Goal: Task Accomplishment & Management: Manage account settings

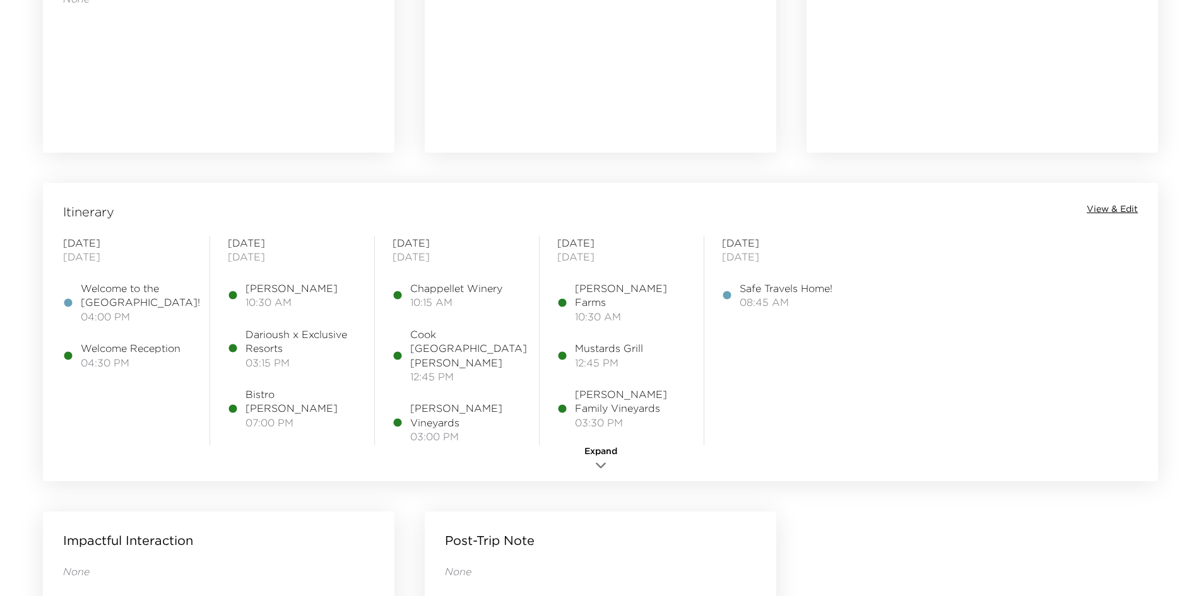
scroll to position [884, 0]
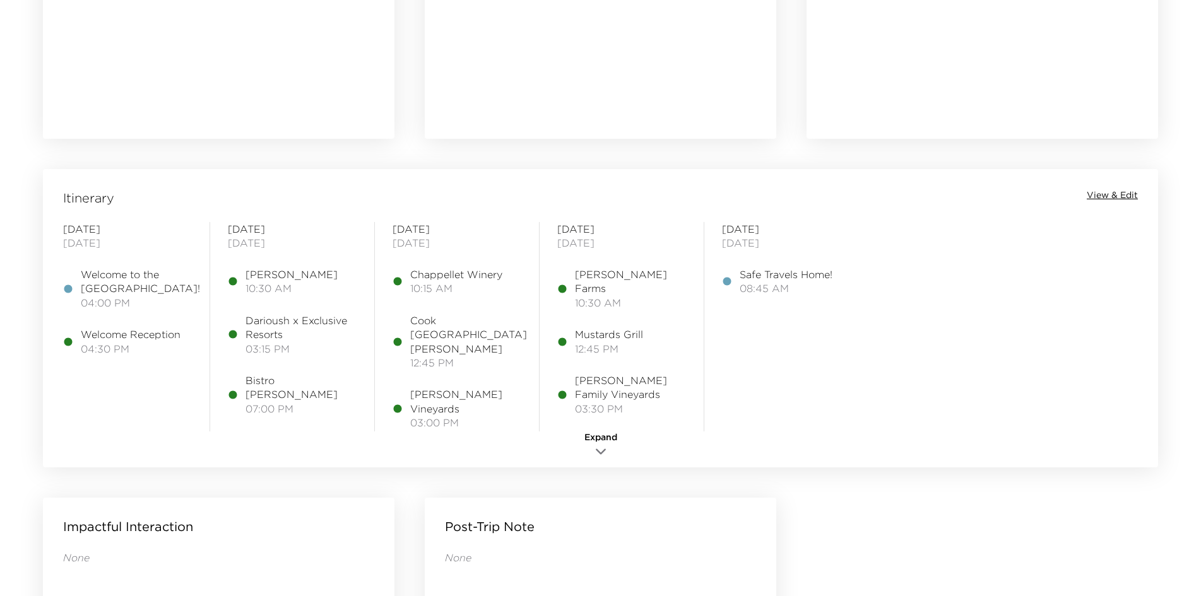
click at [972, 193] on span "View & Edit" at bounding box center [1112, 195] width 51 height 13
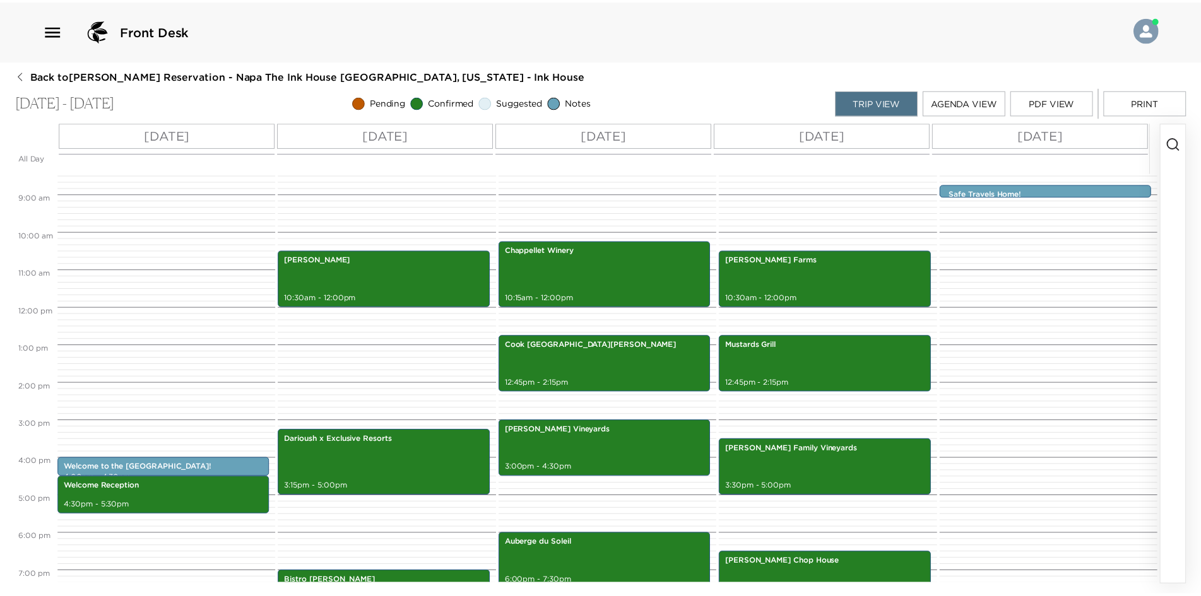
scroll to position [118, 0]
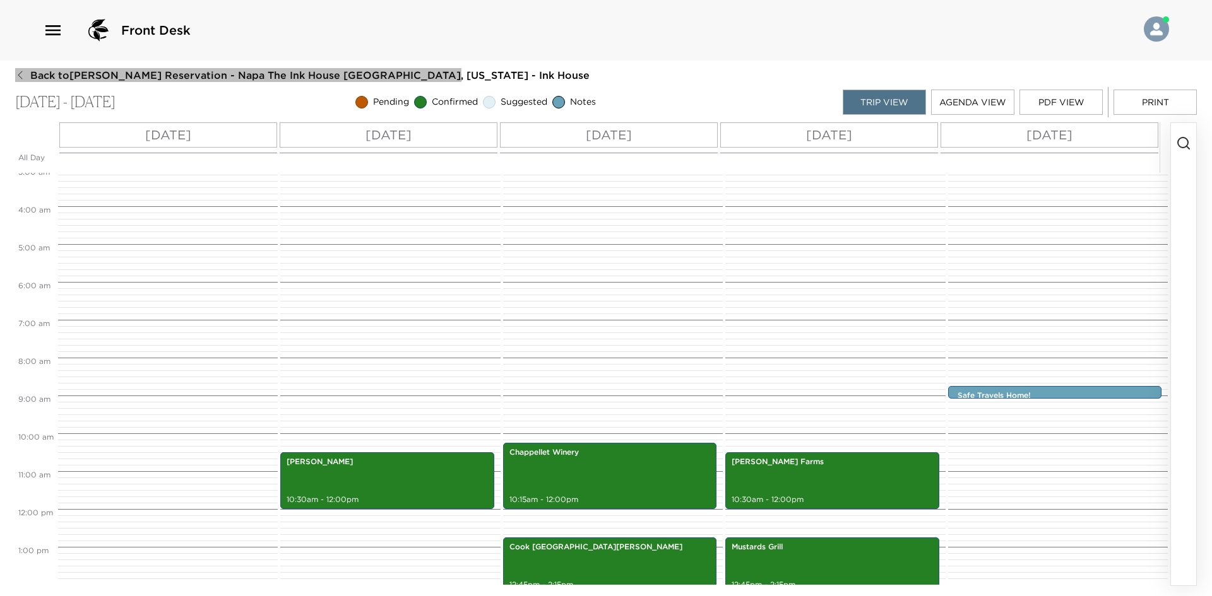
click at [18, 78] on icon "button" at bounding box center [20, 75] width 10 height 10
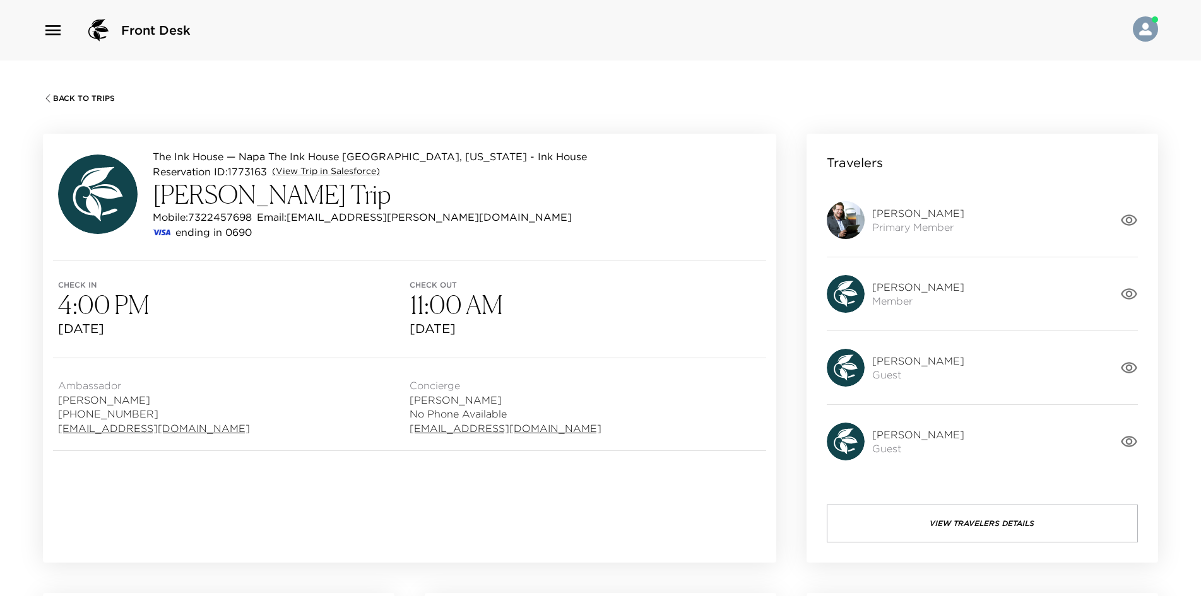
click at [94, 97] on span "Back To Trips" at bounding box center [84, 98] width 62 height 9
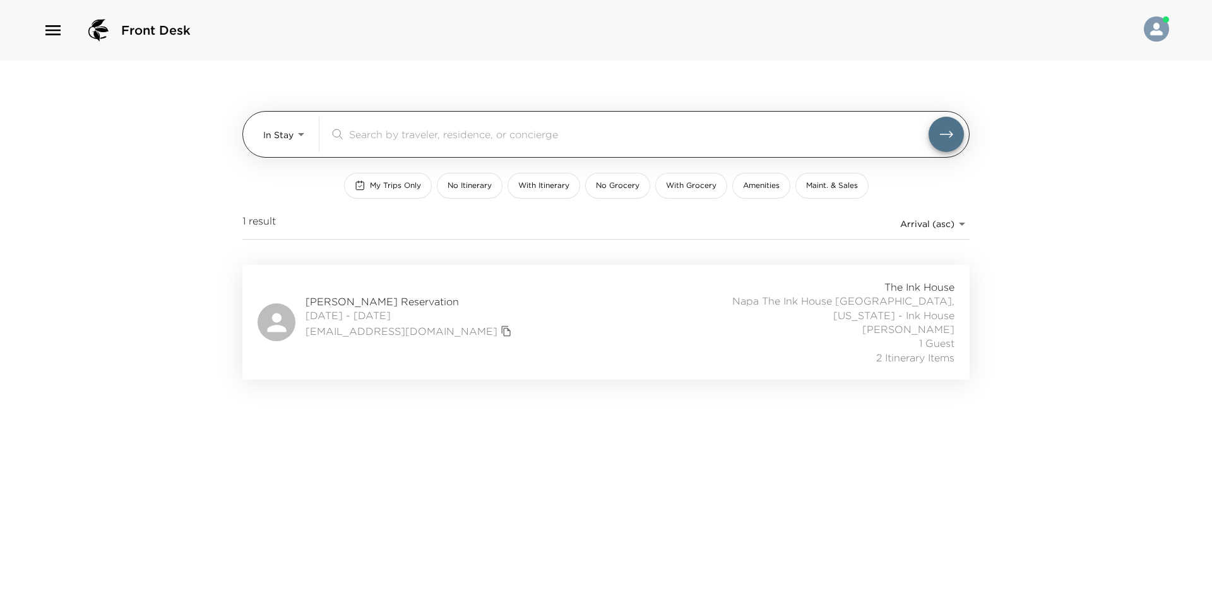
click at [286, 141] on body "Front Desk In Stay In-Stay ​ My Trips Only No Itinerary With Itinerary No Groce…" at bounding box center [606, 298] width 1212 height 596
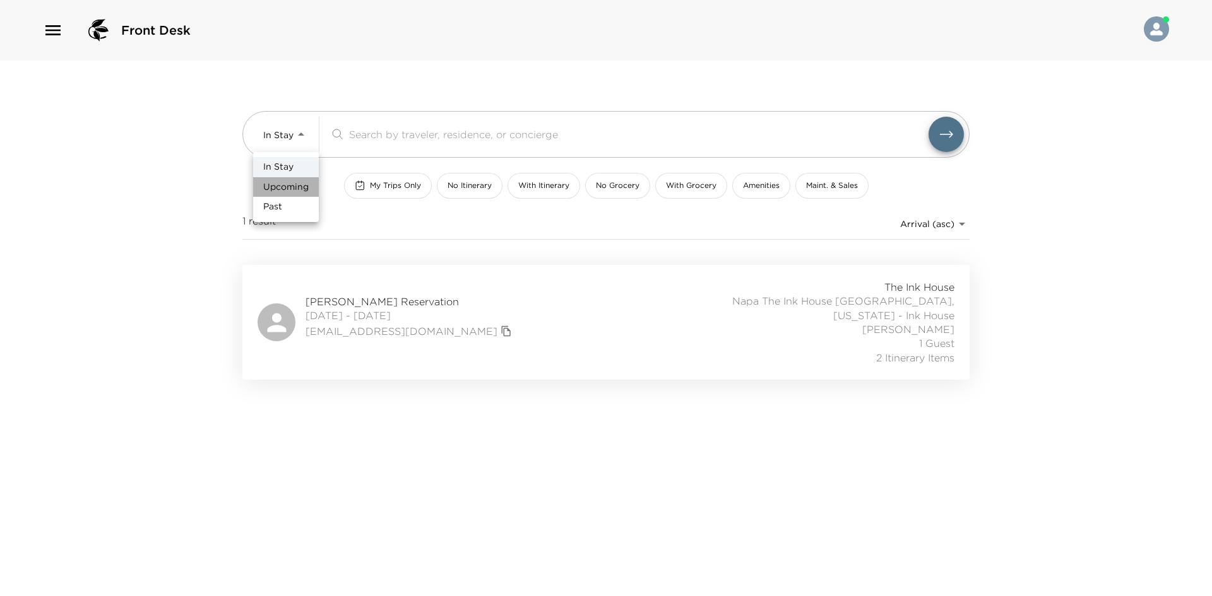
click at [294, 183] on span "Upcoming" at bounding box center [285, 187] width 45 height 13
type input "Upcoming"
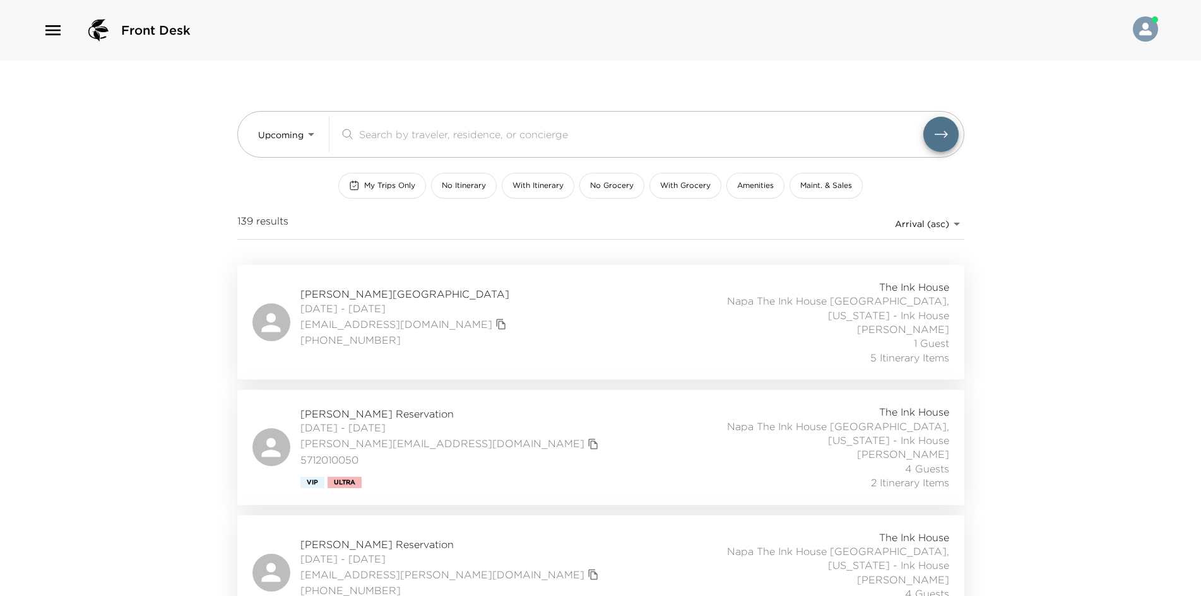
click at [521, 531] on div "Michael Small Reservation 10/05/2025 - 10/09/2025 msmall.michael@gmail.com (732…" at bounding box center [600, 573] width 697 height 85
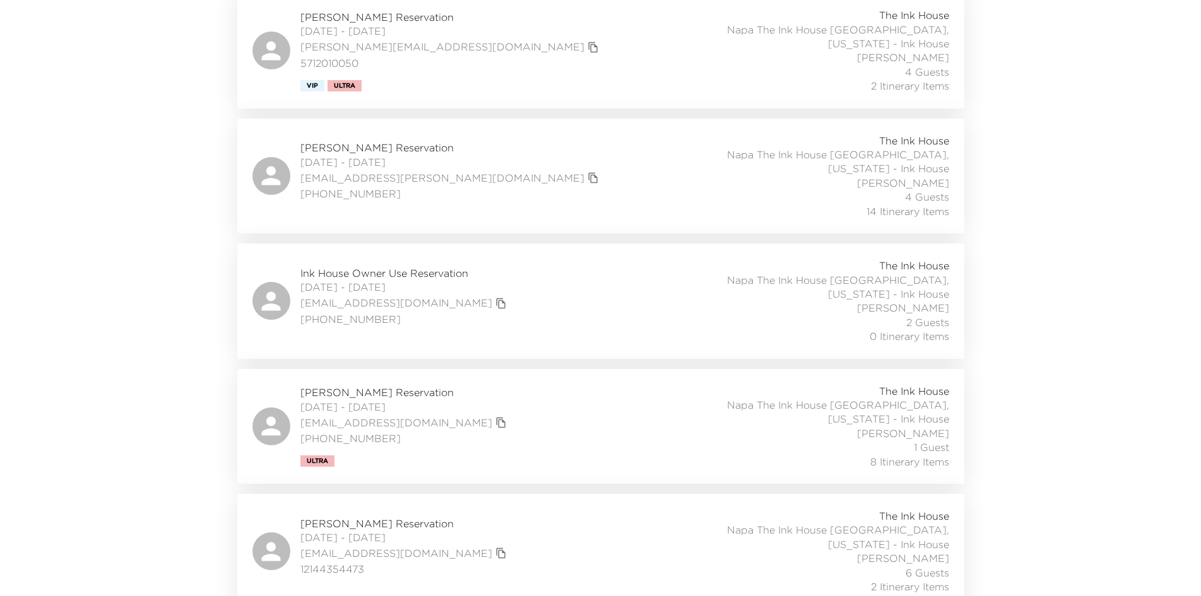
scroll to position [442, 0]
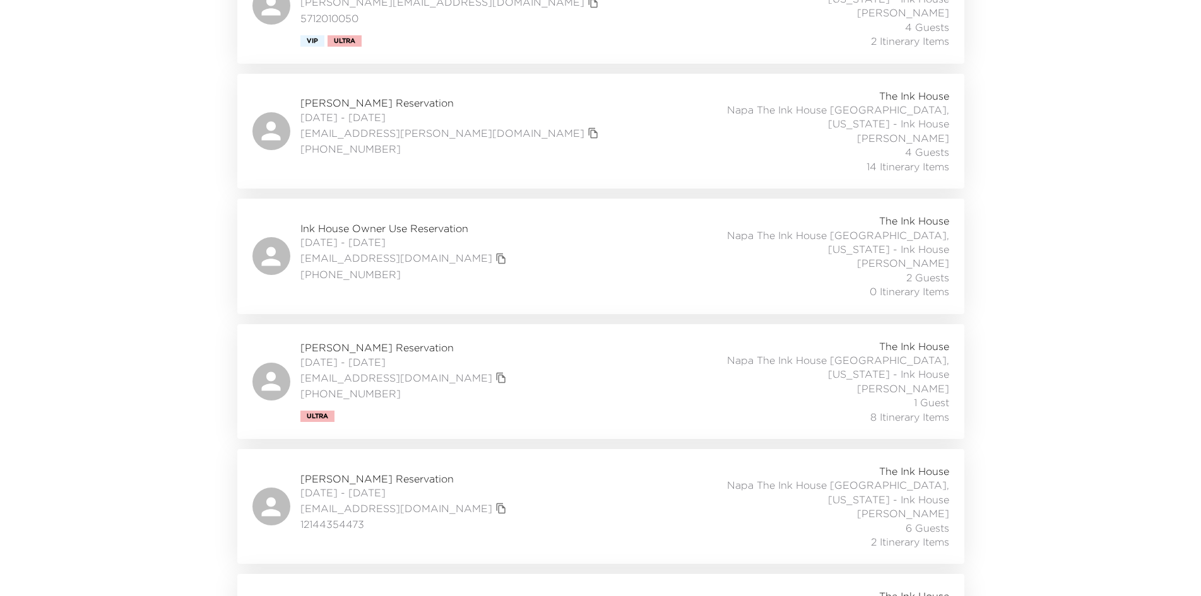
click at [583, 340] on div "Mary Brandt Reservation 10/16/2025 - 10/19/2025 mbrandt@hotelescalante.com (239…" at bounding box center [600, 382] width 697 height 85
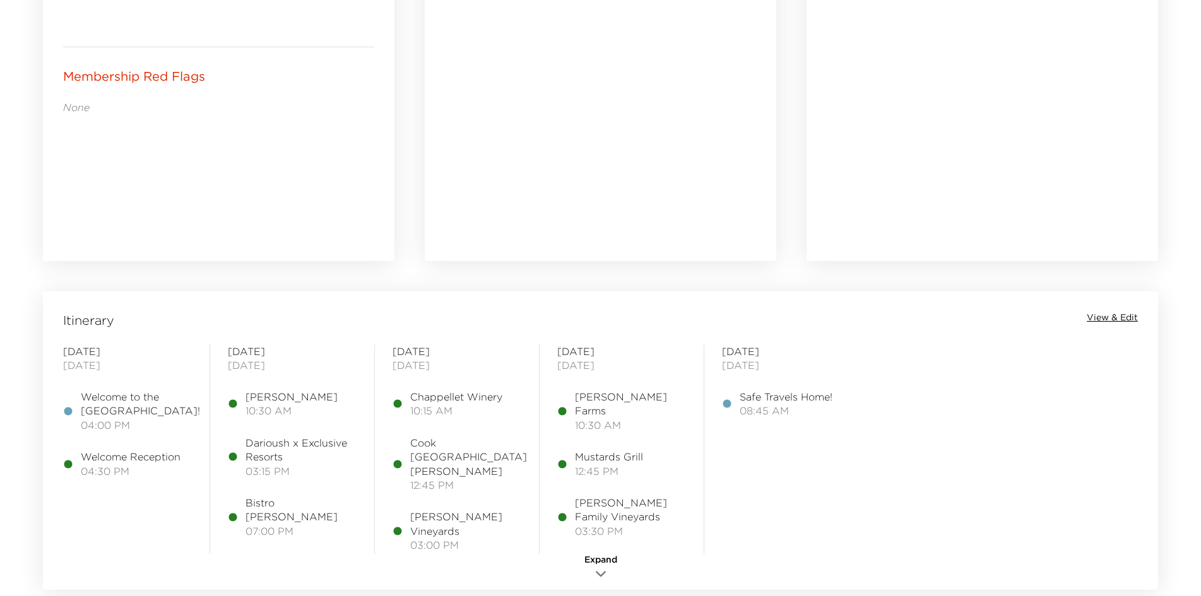
scroll to position [821, 0]
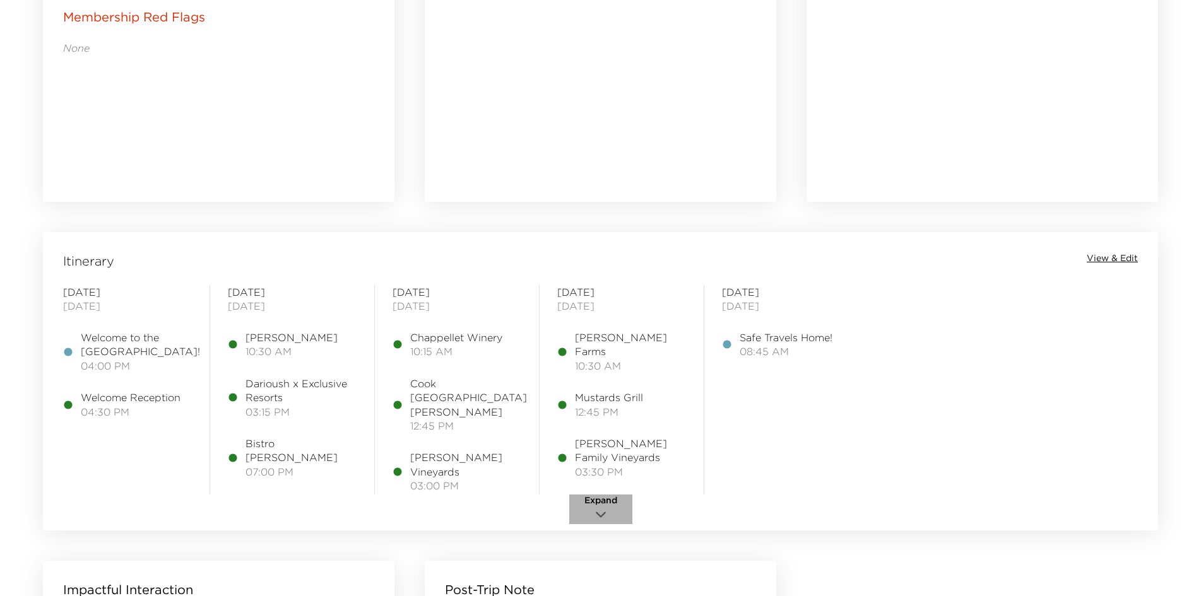
click at [603, 497] on span "Expand" at bounding box center [601, 501] width 33 height 13
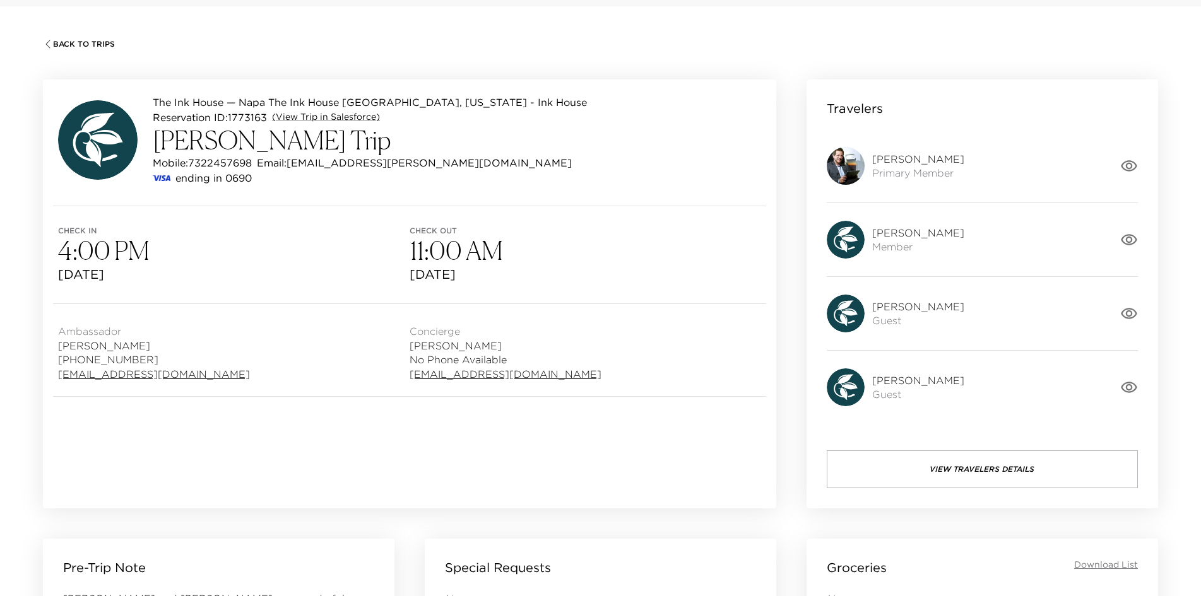
scroll to position [0, 0]
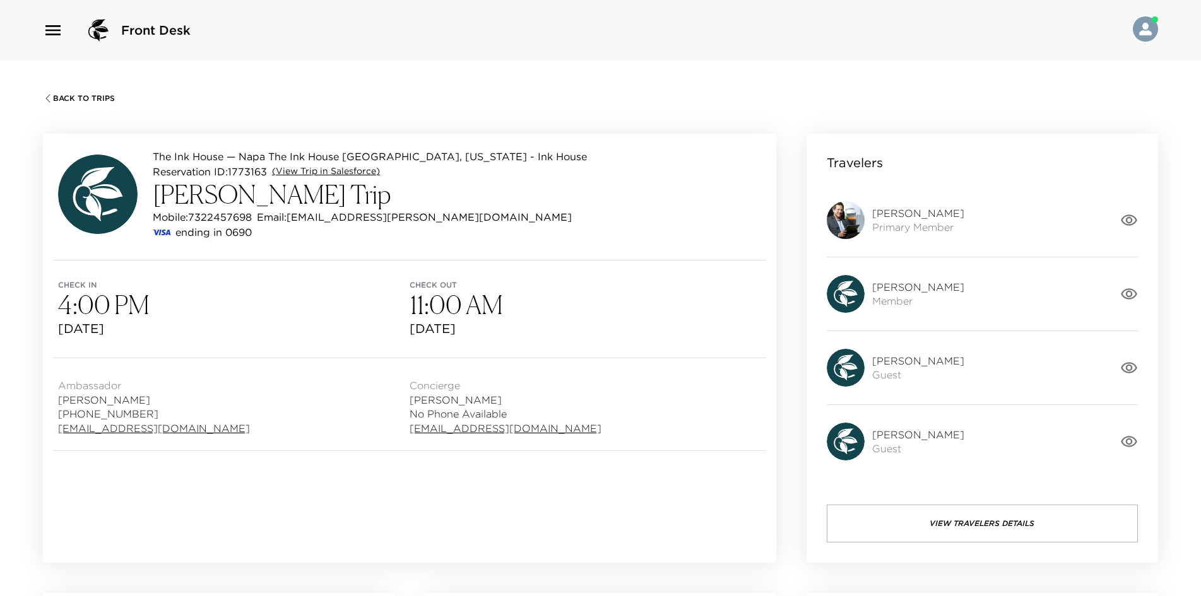
click at [287, 173] on link "(View Trip in Salesforce)" at bounding box center [326, 171] width 108 height 13
click at [990, 523] on button "View Travelers Details" at bounding box center [982, 524] width 311 height 38
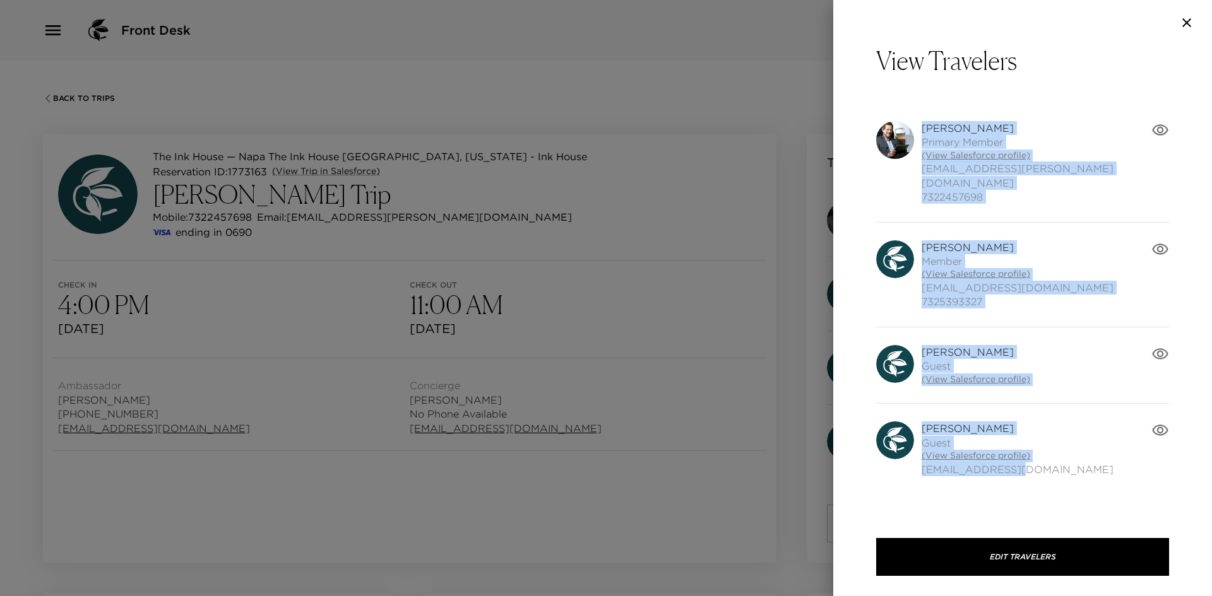
drag, startPoint x: 920, startPoint y: 122, endPoint x: 1024, endPoint y: 470, distance: 362.3
click at [1024, 470] on div "Michael Small Primary Member (View Salesforce profile) msmall.michael@gmail.com…" at bounding box center [1022, 299] width 293 height 391
copy div "Michael Small Primary Member (View Salesforce profile) msmall.michael@gmail.com…"
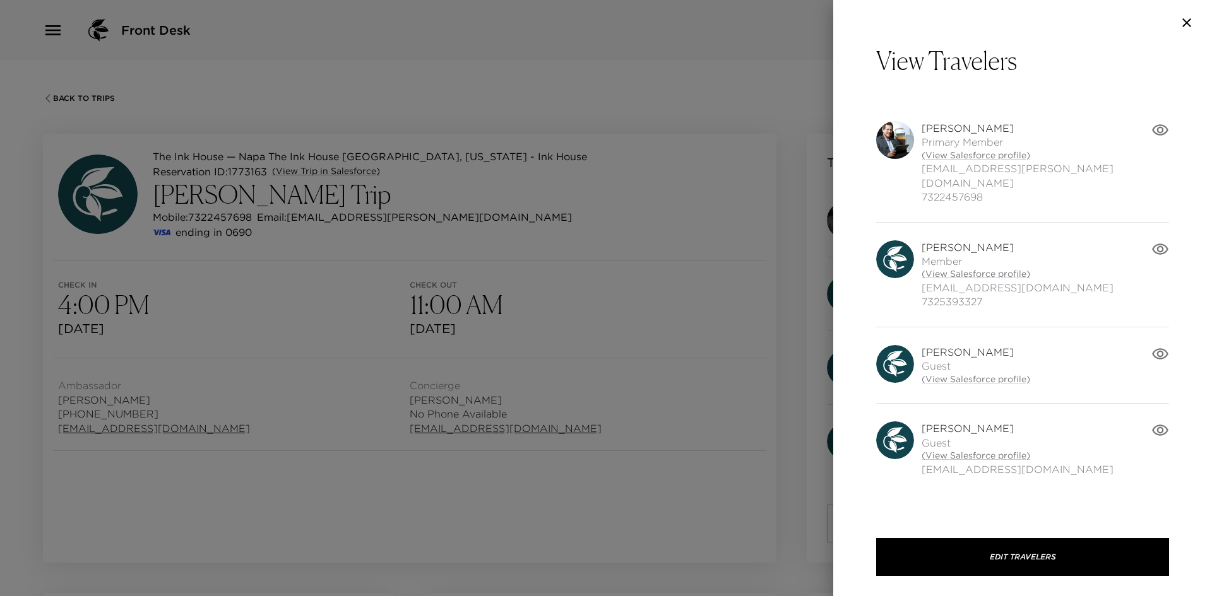
click at [515, 80] on div at bounding box center [606, 298] width 1212 height 596
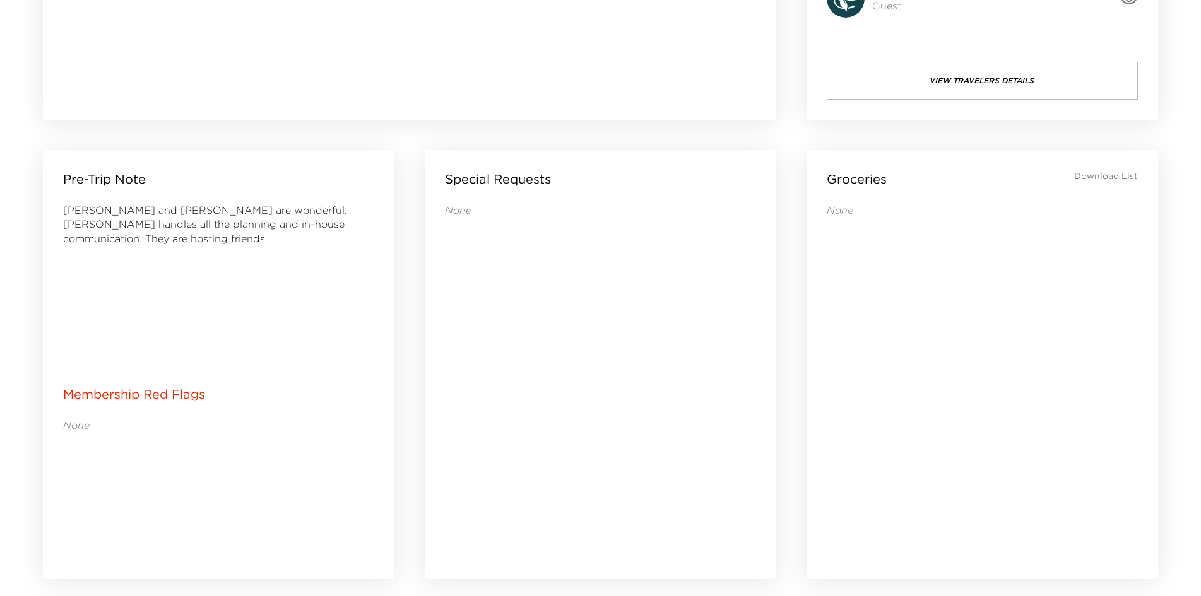
scroll to position [316, 0]
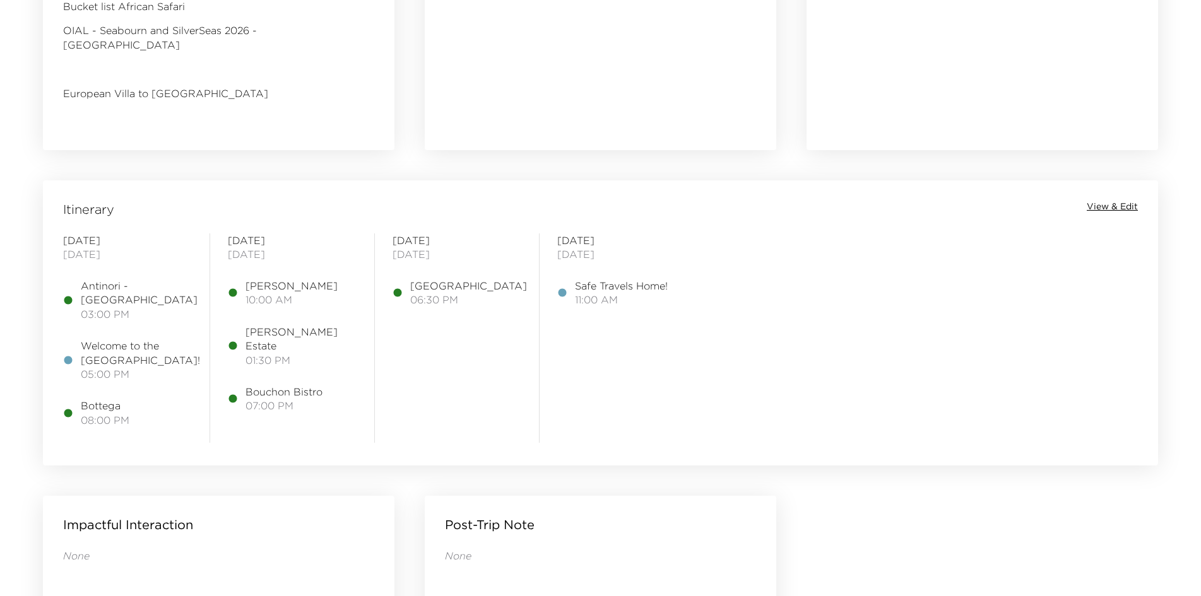
scroll to position [884, 0]
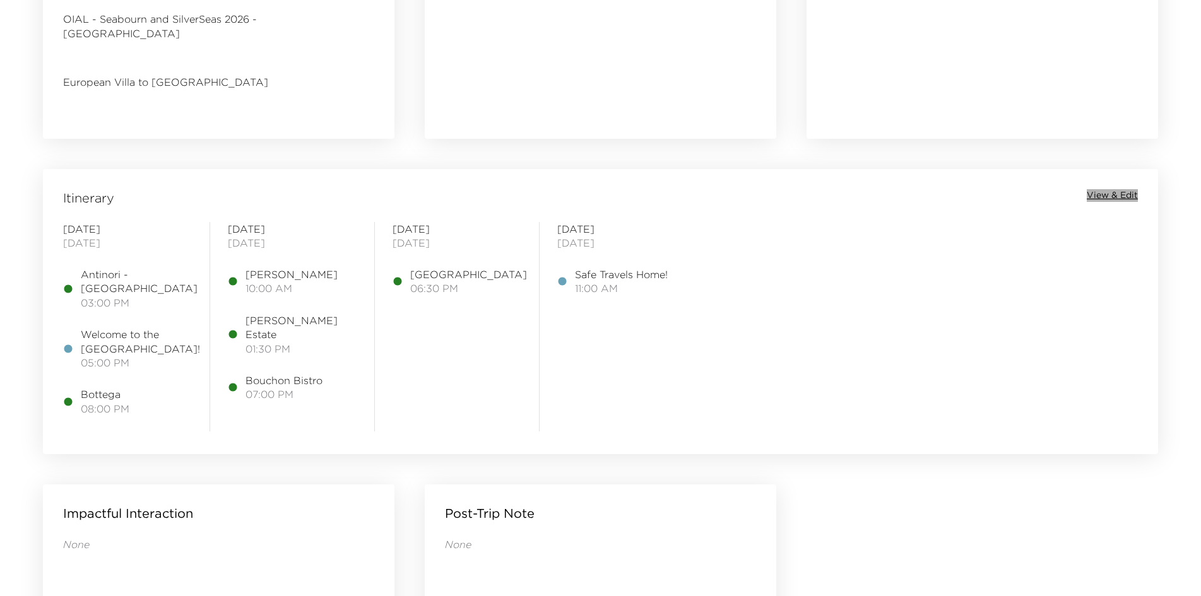
click at [1119, 194] on span "View & Edit" at bounding box center [1112, 195] width 51 height 13
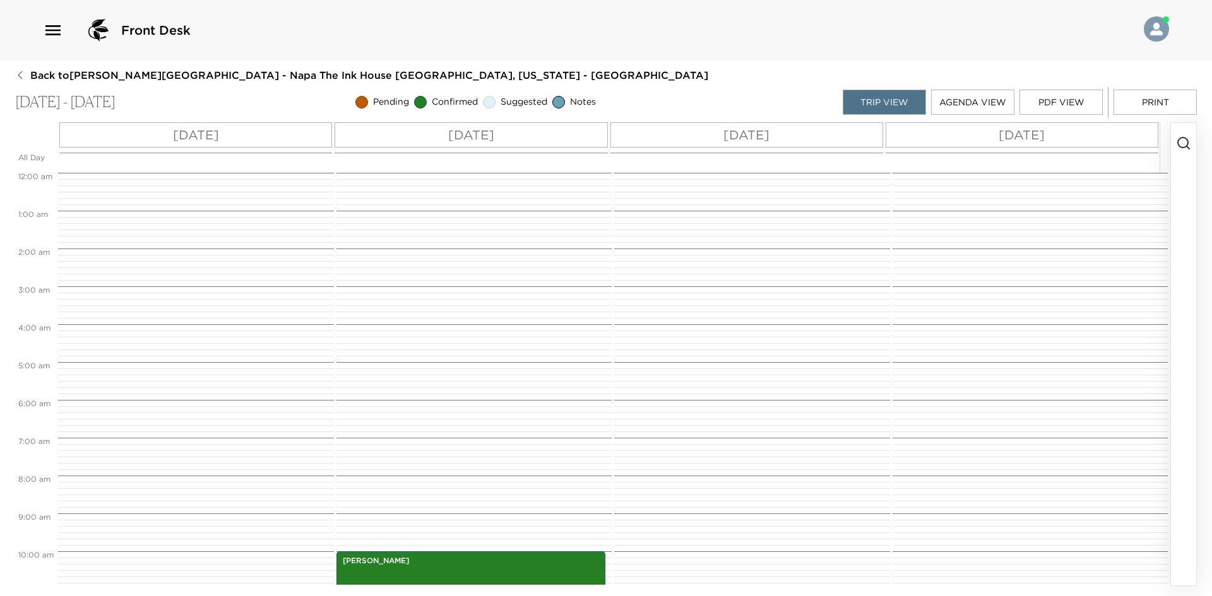
scroll to position [379, 0]
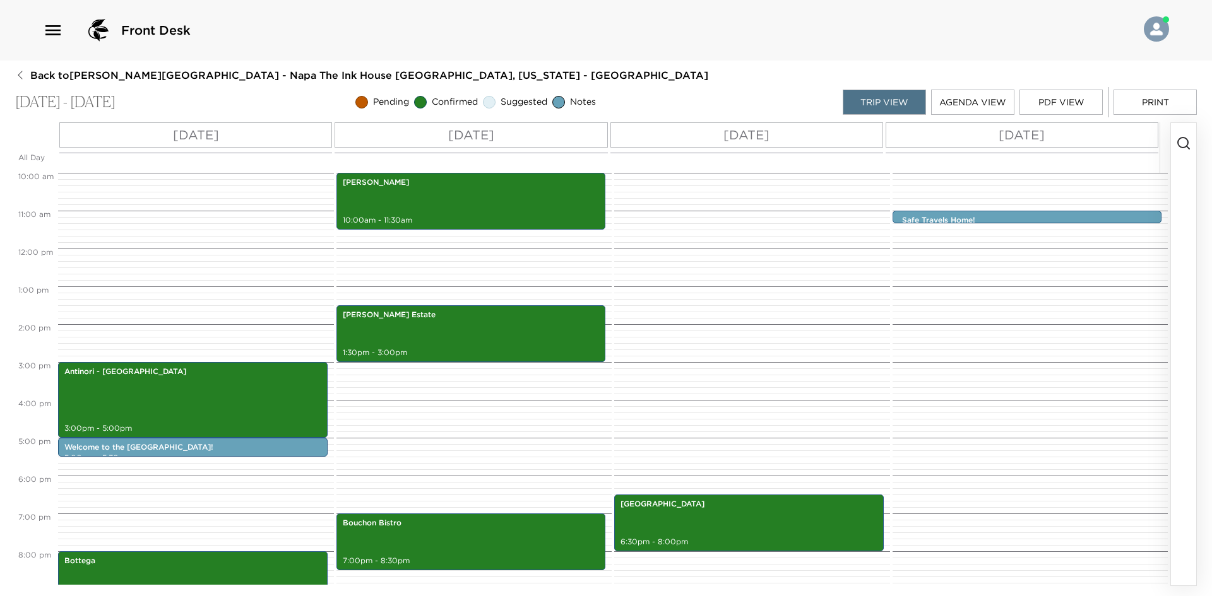
click at [1184, 145] on icon "button" at bounding box center [1183, 143] width 15 height 15
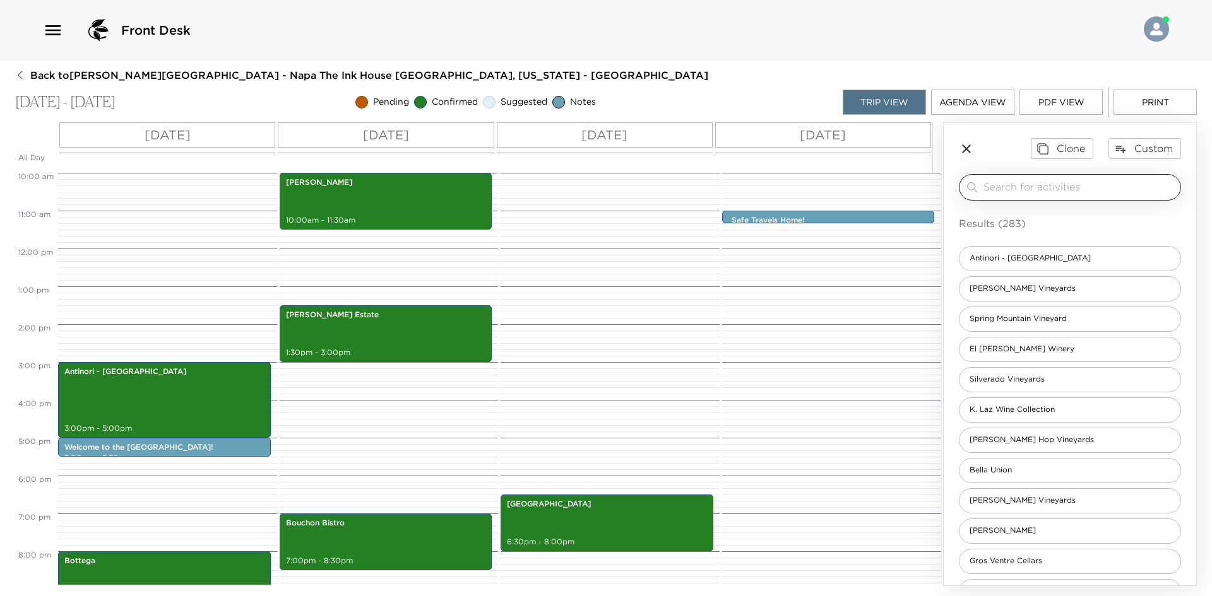
click at [1047, 188] on input "search" at bounding box center [1079, 187] width 192 height 15
type input "F"
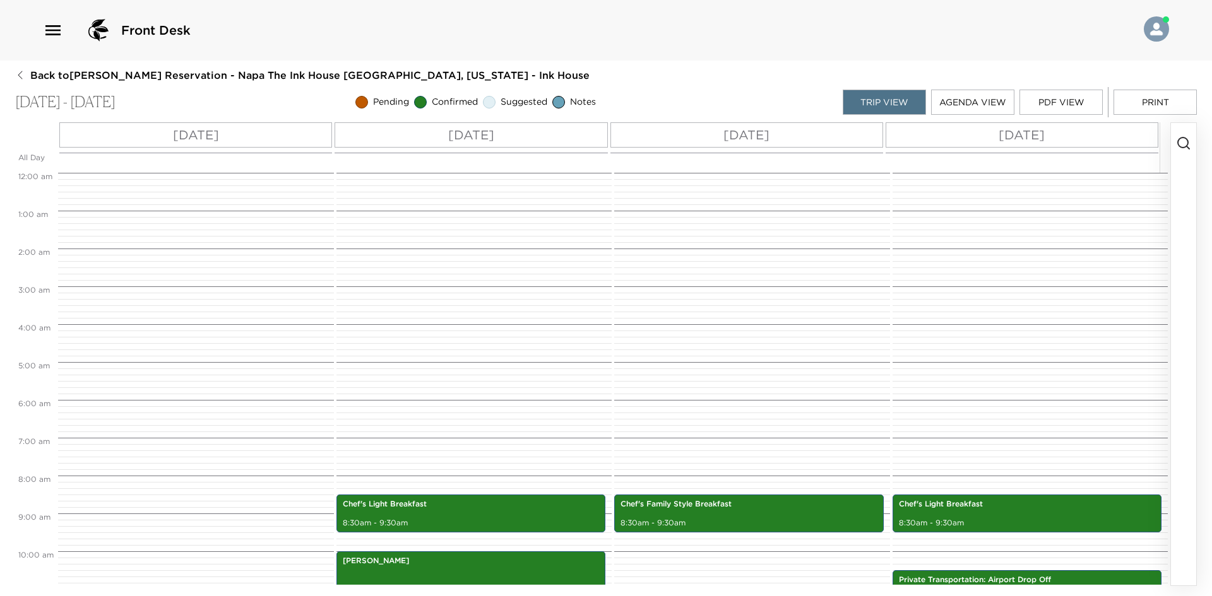
scroll to position [371, 0]
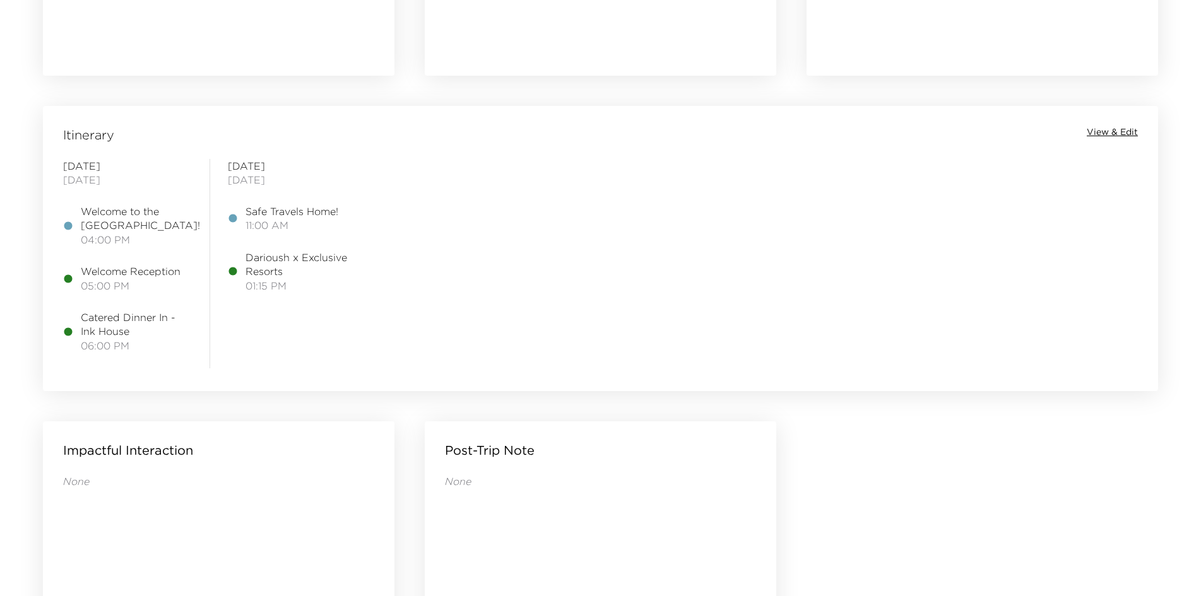
scroll to position [1010, 0]
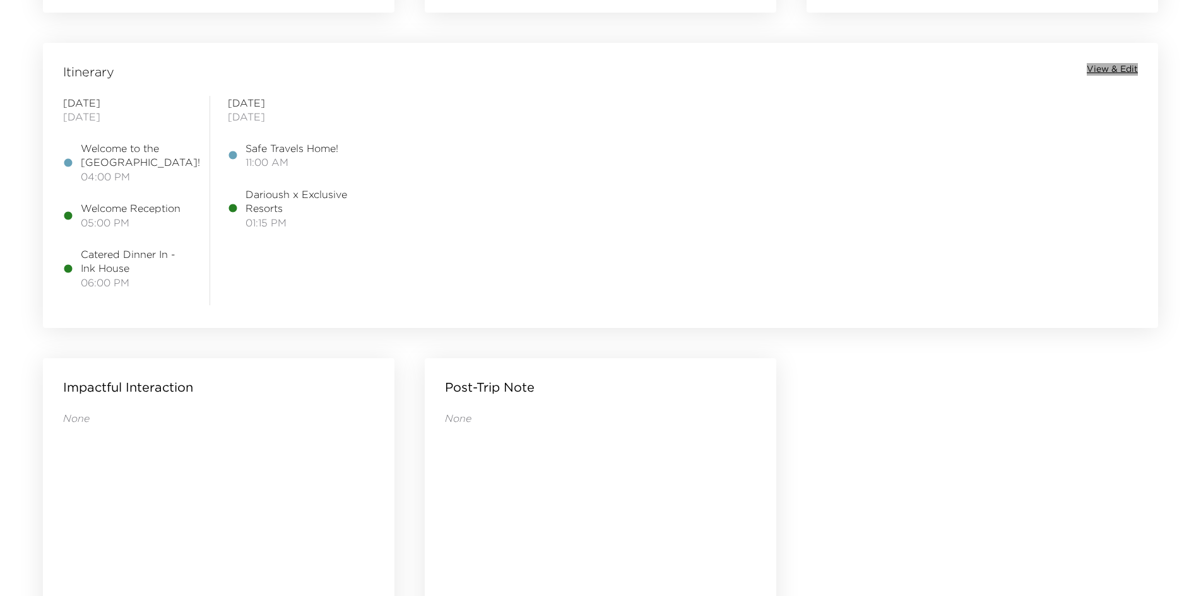
click at [1101, 64] on span "View & Edit" at bounding box center [1112, 69] width 51 height 13
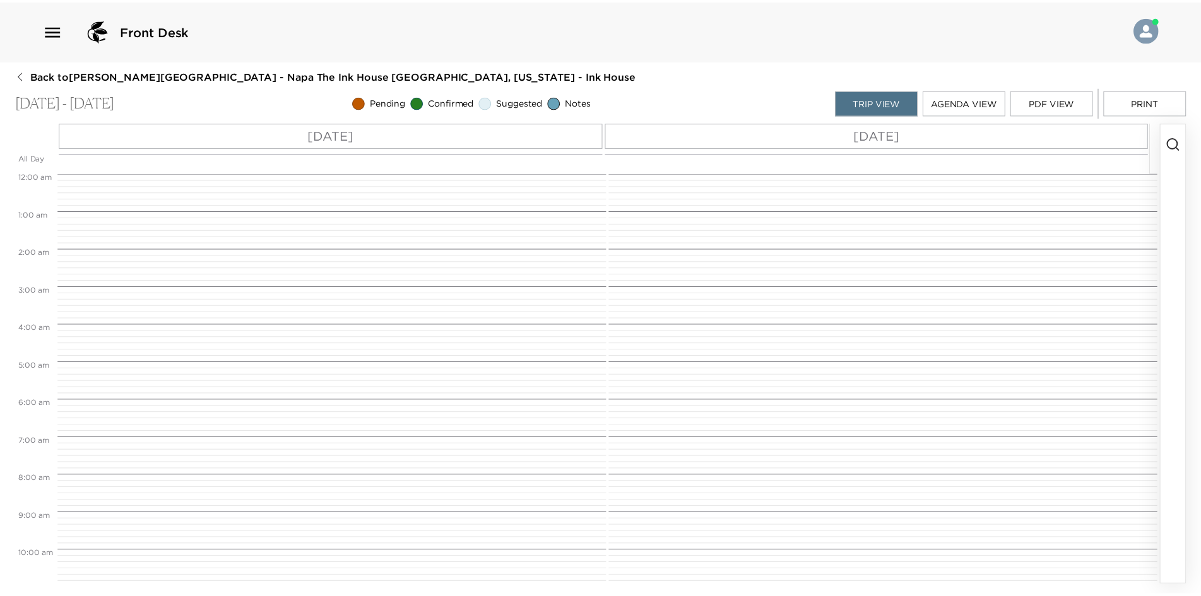
scroll to position [487, 0]
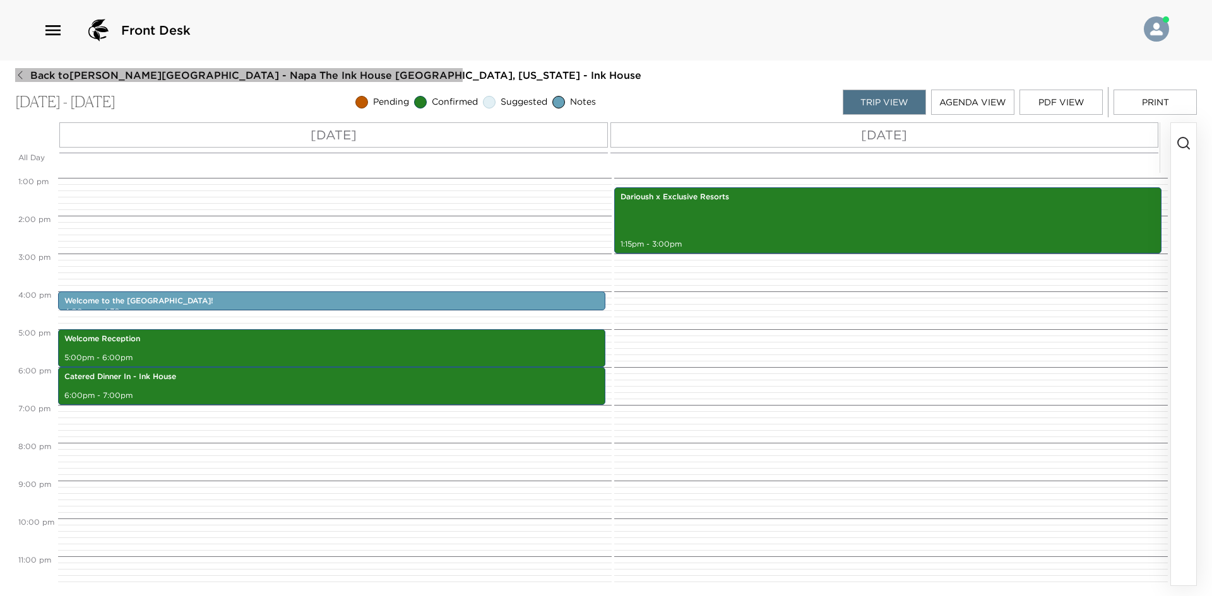
click at [20, 74] on icon "button" at bounding box center [20, 75] width 10 height 10
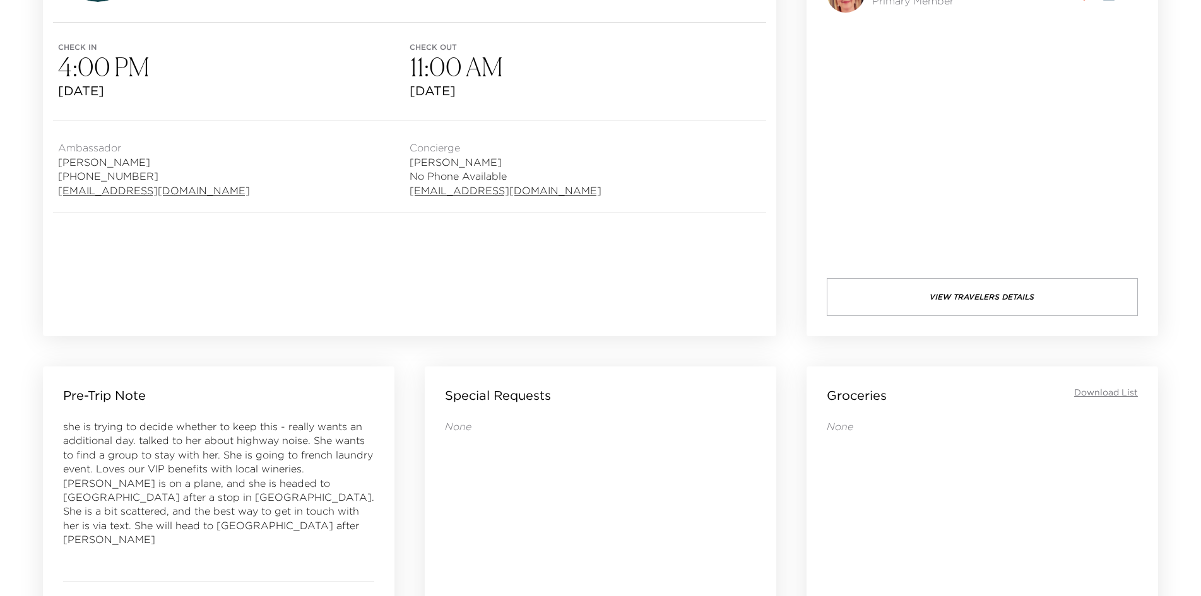
scroll to position [189, 0]
